Goal: Information Seeking & Learning: Learn about a topic

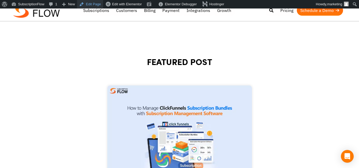
click at [92, 3] on link "Edit Page" at bounding box center [90, 4] width 26 height 8
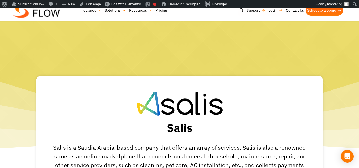
scroll to position [80, 0]
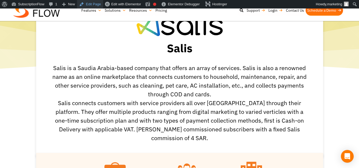
click at [84, 4] on link "Edit Page" at bounding box center [90, 4] width 26 height 8
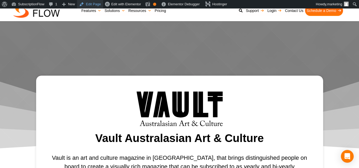
click at [96, 6] on link "Edit Page" at bounding box center [90, 4] width 26 height 8
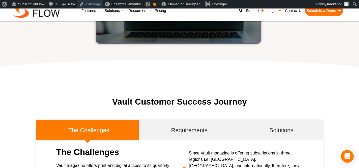
scroll to position [504, 0]
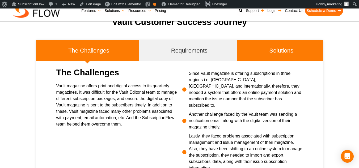
click at [270, 46] on span "Solutions" at bounding box center [281, 50] width 24 height 9
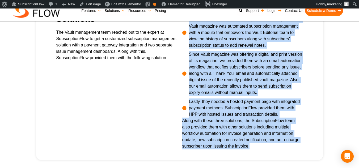
scroll to position [559, 0]
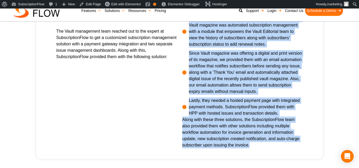
drag, startPoint x: 189, startPoint y: 38, endPoint x: 258, endPoint y: 135, distance: 119.3
click at [258, 135] on div "The first solution that the SubscriptionFlow team provided to Vault magazine wa…" at bounding box center [242, 82] width 126 height 144
copy div "The first solution that the SubscriptionFlow team provided to Vault magazine wa…"
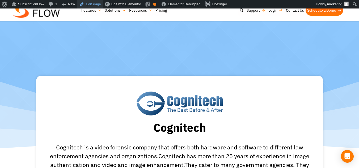
click at [93, 3] on link "Edit Page" at bounding box center [90, 4] width 26 height 8
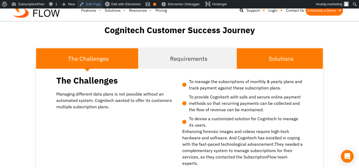
scroll to position [451, 0]
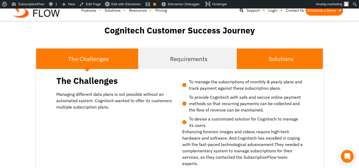
click at [273, 62] on span "Solutions" at bounding box center [280, 58] width 25 height 9
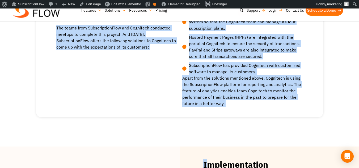
scroll to position [530, 0]
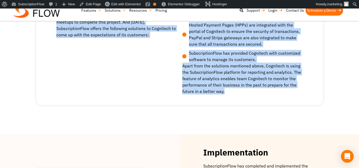
drag, startPoint x: 57, startPoint y: 95, endPoint x: 225, endPoint y: 91, distance: 167.6
click at [225, 91] on div "Solutions The teams from SubscriptionFlow and Cognitech conducted meetups to co…" at bounding box center [179, 48] width 278 height 106
copy div "The teams from SubscriptionFlow and Cognitech conducted meetups to complete thi…"
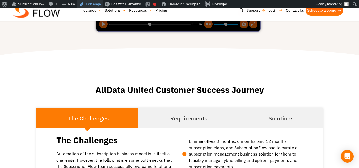
scroll to position [504, 0]
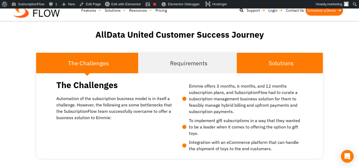
click at [275, 59] on span "Solutions" at bounding box center [280, 63] width 25 height 9
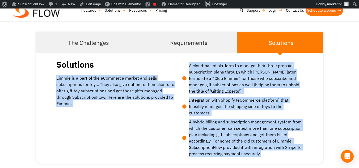
scroll to position [593, 0]
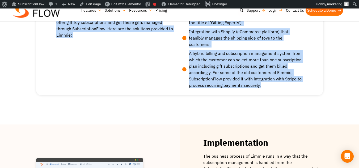
drag, startPoint x: 57, startPoint y: 98, endPoint x: 259, endPoint y: 84, distance: 203.3
click at [259, 84] on div "Solutions Eimmie is a part of the eCommerce market and sells subscriptions for …" at bounding box center [179, 40] width 278 height 102
copy div "Eimmie is a part of the eCommerce market and sells subscriptions for toys. They…"
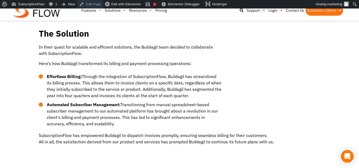
scroll to position [504, 0]
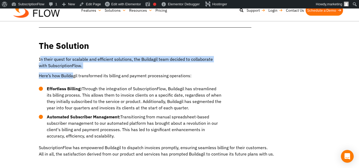
drag, startPoint x: 39, startPoint y: 60, endPoint x: 72, endPoint y: 70, distance: 34.1
click at [72, 70] on div "In their quest for scalable and efficient solutions, the Buildagil team decided…" at bounding box center [128, 67] width 178 height 23
click at [45, 61] on p "In their quest for scalable and efficient solutions, the Buildagil team decided…" at bounding box center [128, 62] width 178 height 13
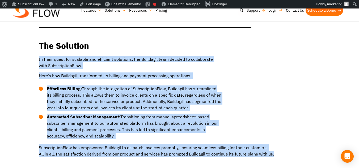
drag, startPoint x: 38, startPoint y: 59, endPoint x: 270, endPoint y: 152, distance: 249.7
click at [270, 152] on div "Buildagil provides its clientele with an application designed for the effective…" at bounding box center [179, 9] width 287 height 319
copy div "In their quest for scalable and efficient solutions, the Buildagil team decided…"
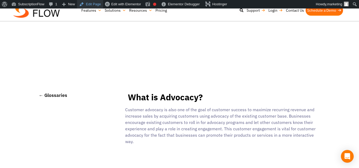
scroll to position [80, 0]
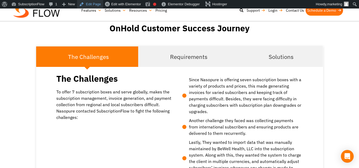
scroll to position [531, 0]
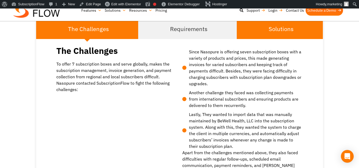
click at [296, 25] on li "Solutions" at bounding box center [280, 29] width 86 height 20
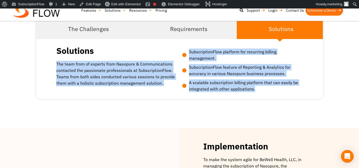
drag, startPoint x: 56, startPoint y: 64, endPoint x: 254, endPoint y: 88, distance: 198.9
click at [254, 88] on div "Solutions The team from of experts from Nasopure & Communications contacted the…" at bounding box center [179, 69] width 278 height 52
copy div "The team from of experts from Nasopure & Communications contacted the passionat…"
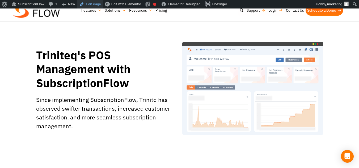
click at [92, 4] on link "Edit Page" at bounding box center [90, 4] width 26 height 8
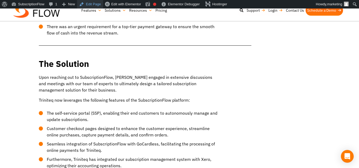
scroll to position [504, 0]
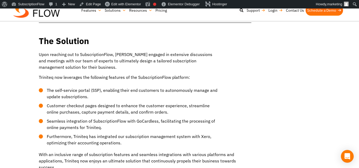
drag, startPoint x: 39, startPoint y: 49, endPoint x: 63, endPoint y: 160, distance: 113.8
click at [63, 160] on div "Triniteq is a B2B SaaS platform specializing in providing Point of Sale (POS) s…" at bounding box center [179, 19] width 287 height 319
copy div "Upon reaching out to SubscriptionFlow, Triniteq engaged in extensive discussion…"
click at [98, 56] on p "Upon reaching out to SubscriptionFlow, Triniteq engaged in extensive discussion…" at bounding box center [128, 60] width 178 height 19
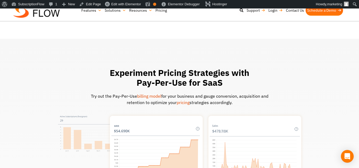
scroll to position [212, 0]
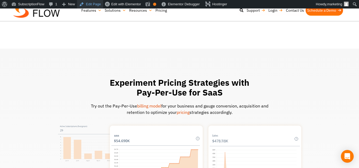
click at [90, 6] on link "Edit Page" at bounding box center [90, 4] width 26 height 8
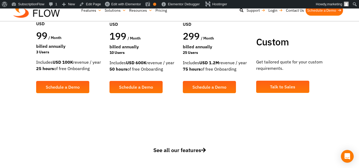
scroll to position [106, 0]
